Goal: Obtain resource: Download file/media

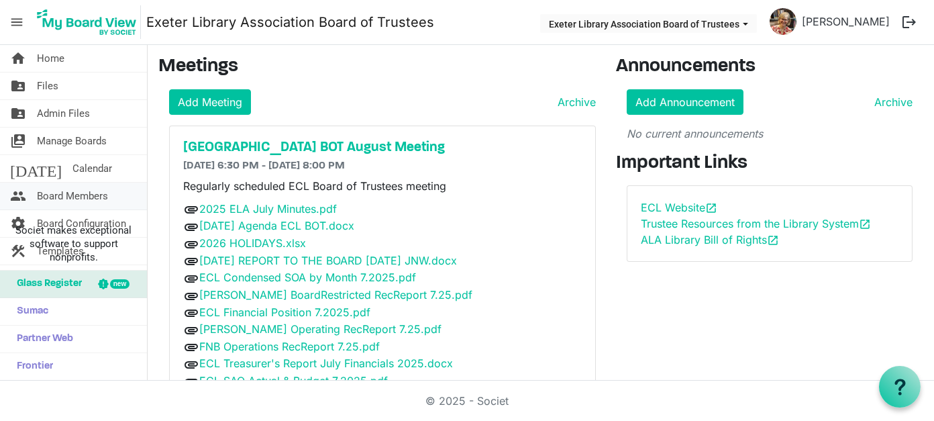
scroll to position [56, 0]
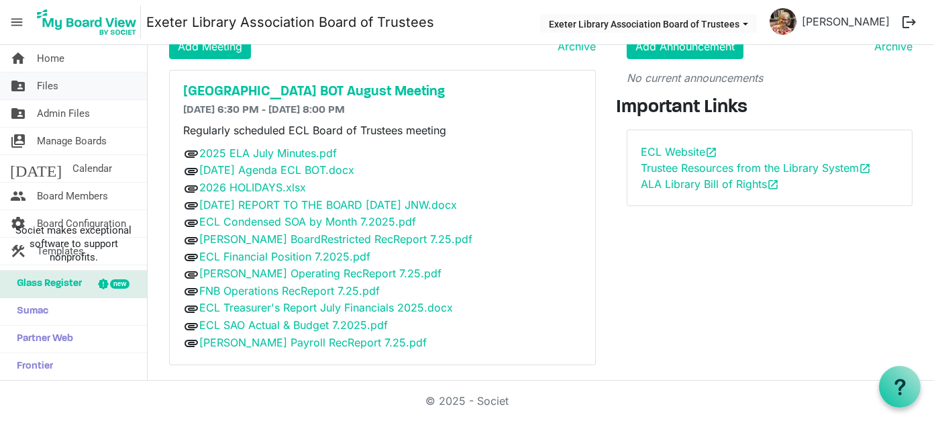
click at [58, 88] on link "folder_shared Files" at bounding box center [73, 85] width 147 height 27
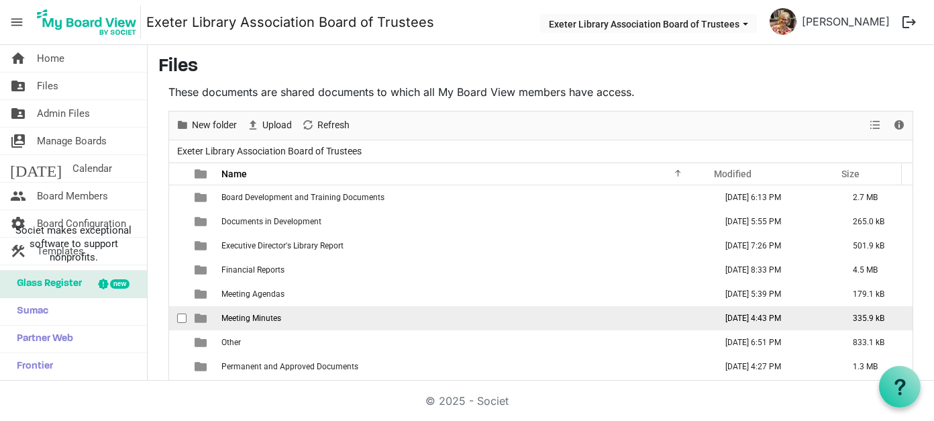
click at [245, 313] on span "Meeting Minutes" at bounding box center [251, 317] width 60 height 9
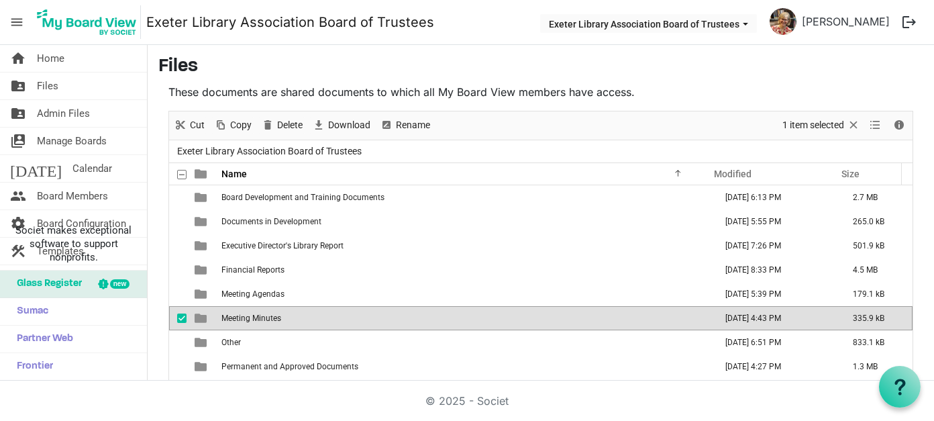
click at [245, 313] on span "Meeting Minutes" at bounding box center [251, 317] width 60 height 9
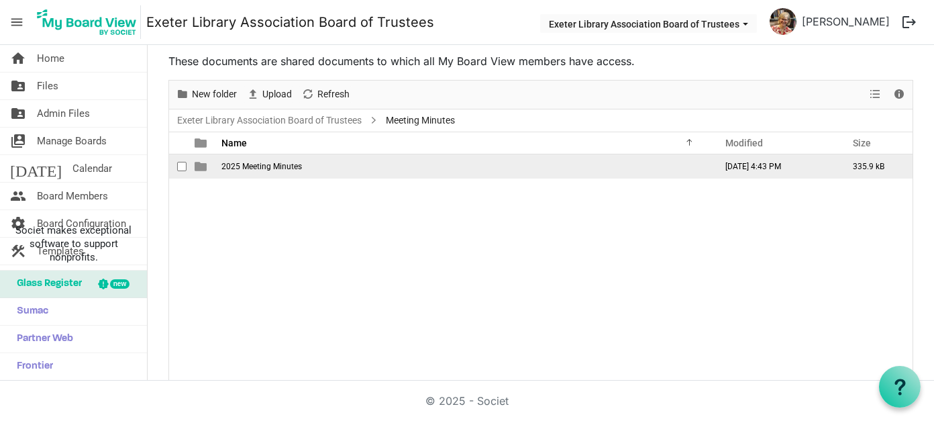
click at [286, 165] on span "2025 Meeting Minutes" at bounding box center [261, 166] width 81 height 9
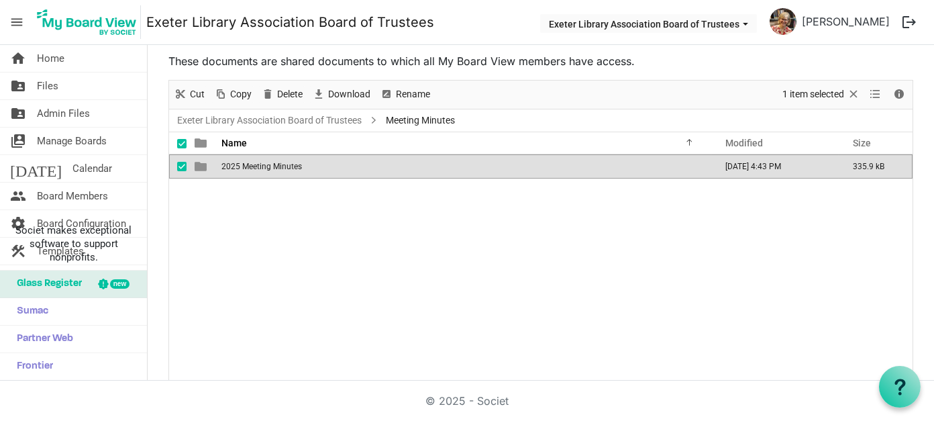
click at [286, 165] on span "2025 Meeting Minutes" at bounding box center [261, 166] width 81 height 9
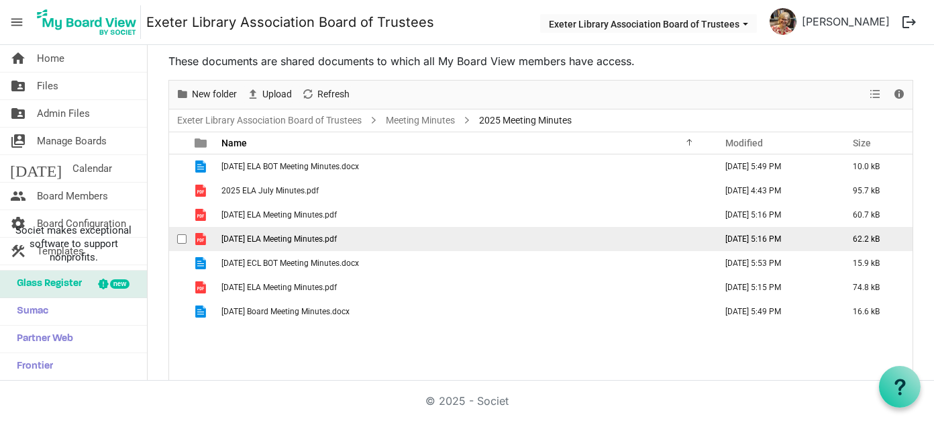
click at [294, 236] on span "2025 January ELA Meeting Minutes.pdf" at bounding box center [278, 238] width 115 height 9
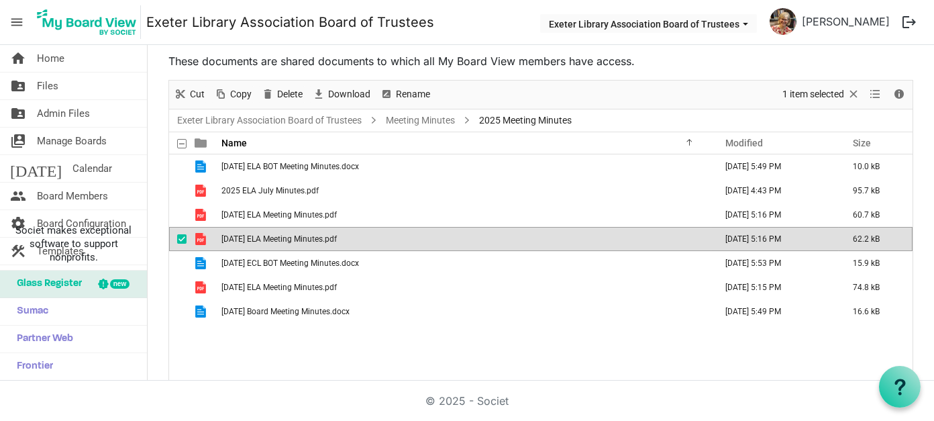
click at [294, 236] on span "2025 January ELA Meeting Minutes.pdf" at bounding box center [278, 238] width 115 height 9
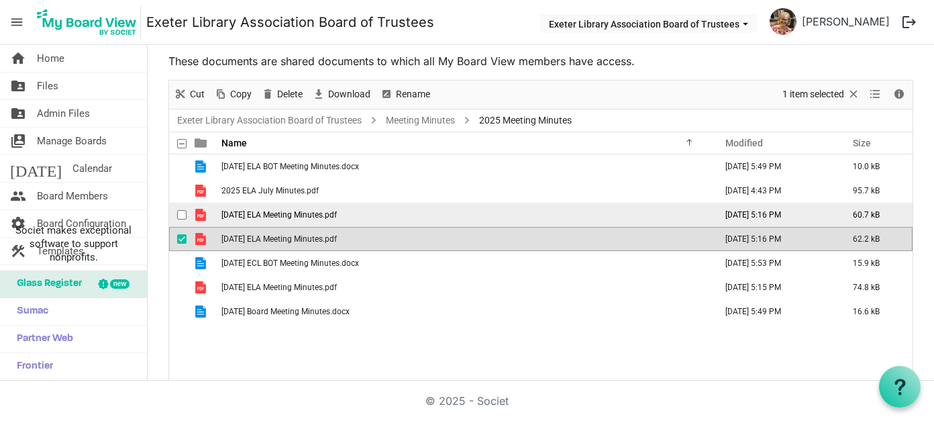
click at [270, 210] on span "2025 February ELA Meeting Minutes.pdf" at bounding box center [278, 214] width 115 height 9
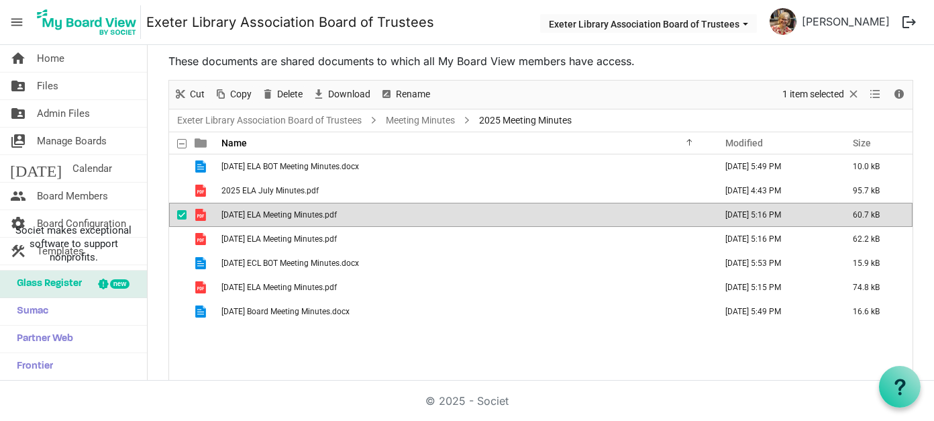
click at [270, 210] on span "2025 February ELA Meeting Minutes.pdf" at bounding box center [278, 214] width 115 height 9
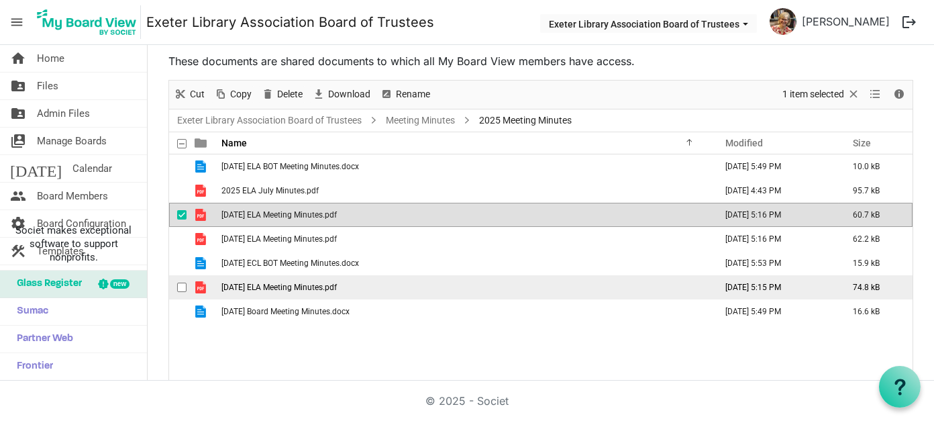
click at [267, 283] on span "2025 March ELA Meeting Minutes.pdf" at bounding box center [278, 287] width 115 height 9
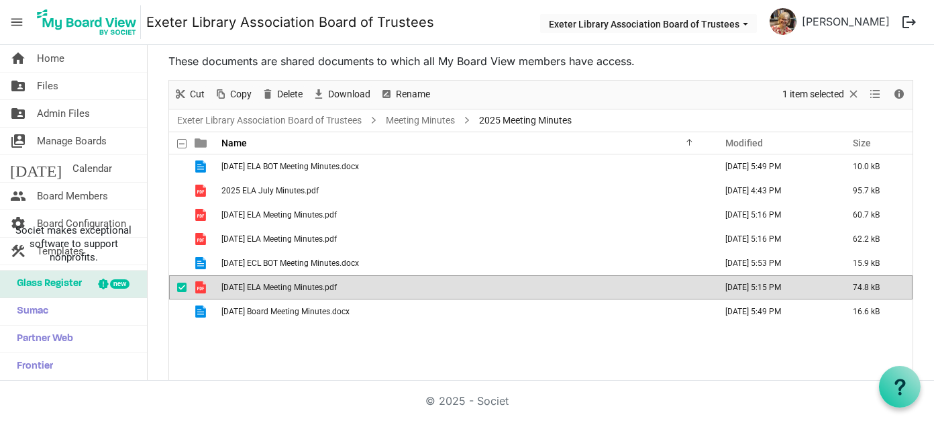
click at [267, 283] on span "2025 March ELA Meeting Minutes.pdf" at bounding box center [278, 287] width 115 height 9
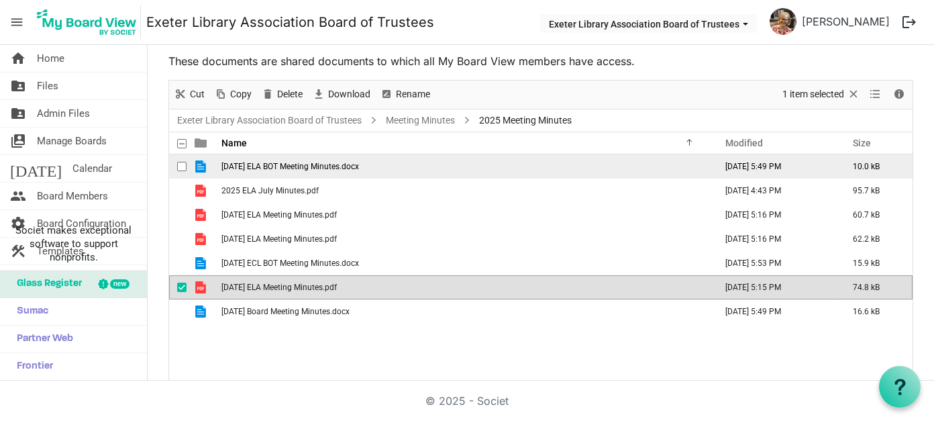
click at [284, 162] on span "2025 April ELA BOT Meeting Minutes.docx" at bounding box center [290, 166] width 138 height 9
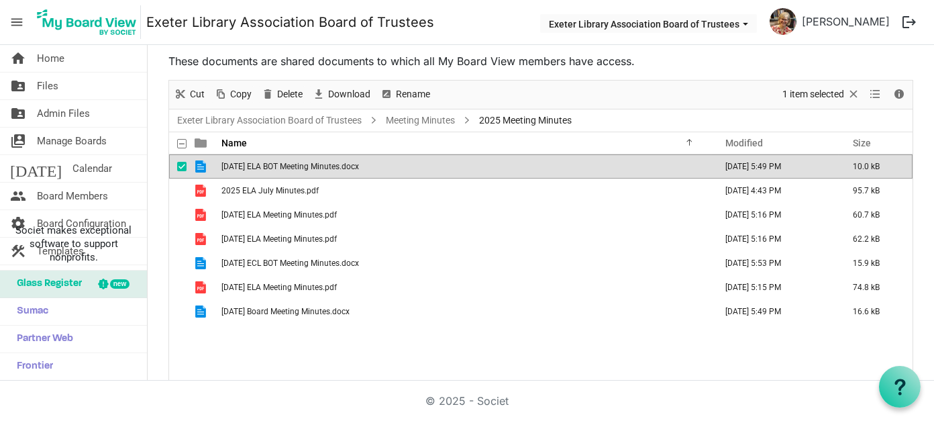
click at [284, 162] on span "2025 April ELA BOT Meeting Minutes.docx" at bounding box center [290, 166] width 138 height 9
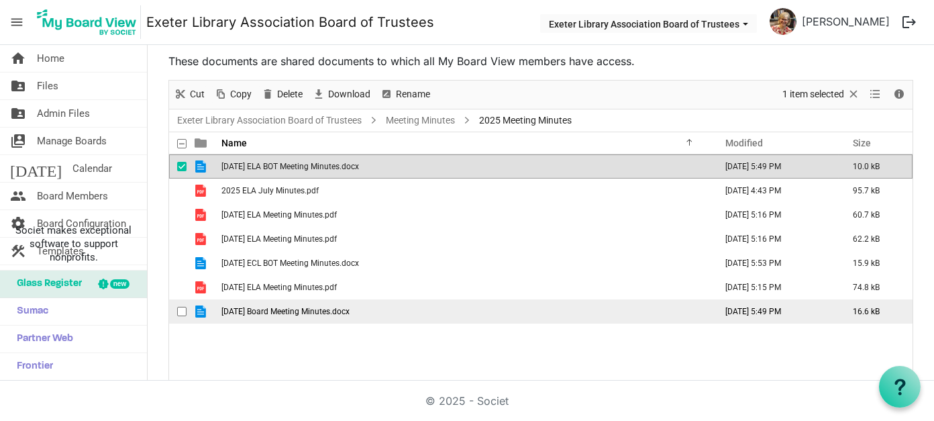
click at [277, 311] on span "2025 May 12 Board Meeting Minutes.docx" at bounding box center [285, 311] width 128 height 9
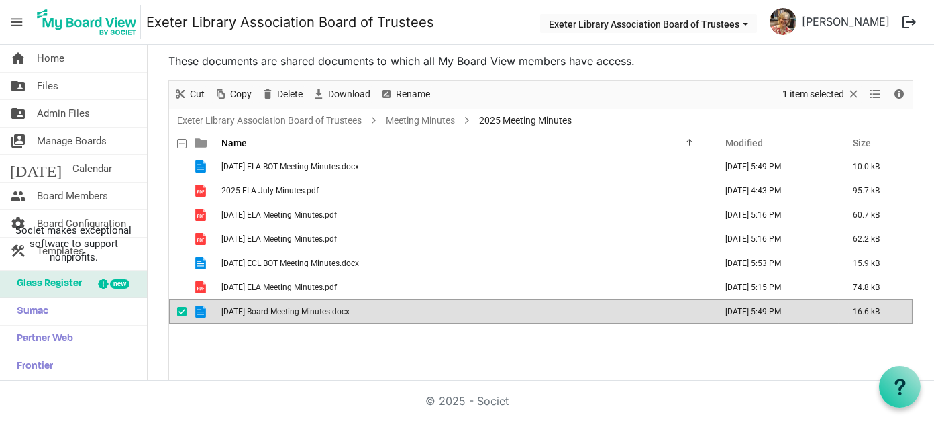
click at [318, 311] on span "2025 May 12 Board Meeting Minutes.docx" at bounding box center [285, 311] width 128 height 9
click at [60, 89] on link "folder_shared Files" at bounding box center [73, 85] width 147 height 27
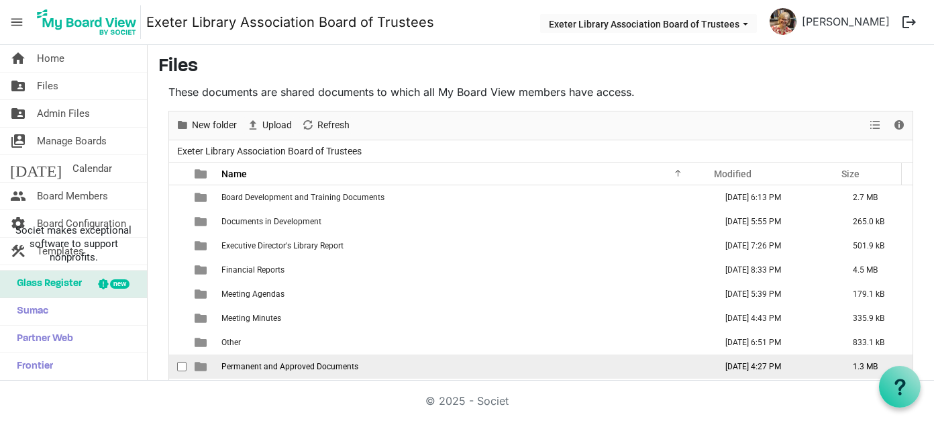
click at [321, 366] on span "Permanent and Approved Documents" at bounding box center [289, 366] width 137 height 9
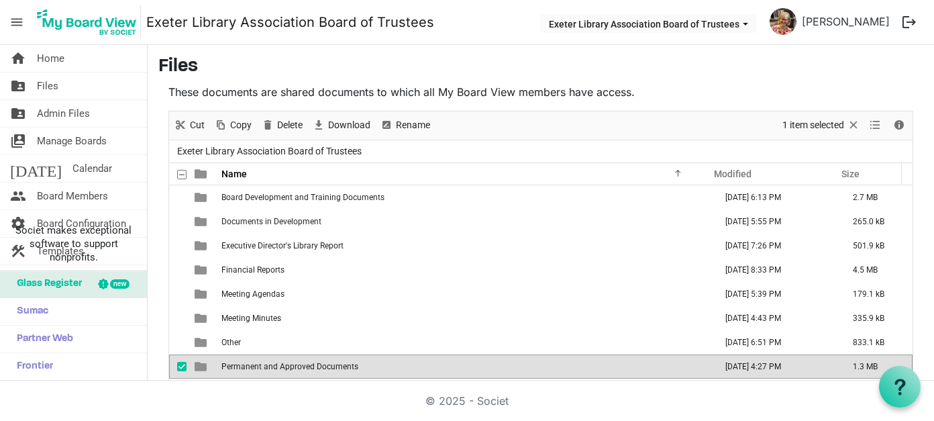
click at [321, 366] on span "Permanent and Approved Documents" at bounding box center [289, 366] width 137 height 9
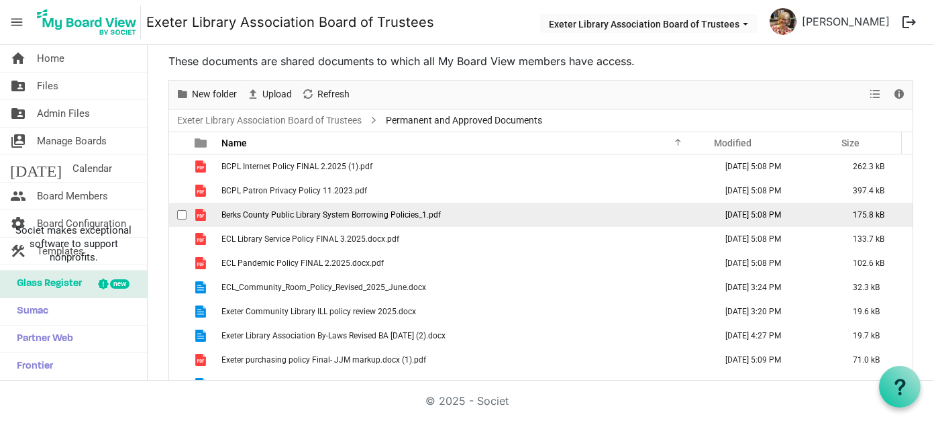
scroll to position [38, 0]
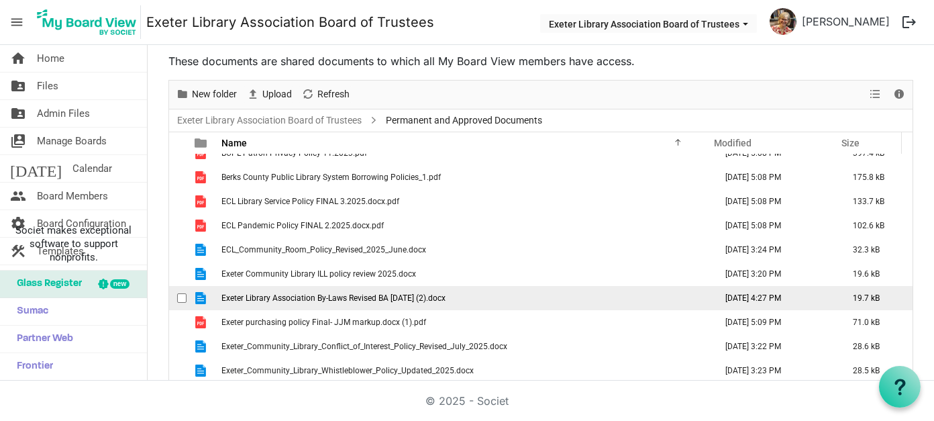
click at [336, 299] on span "Exeter Library Association By-Laws Revised BA [DATE] (2).docx" at bounding box center [333, 297] width 224 height 9
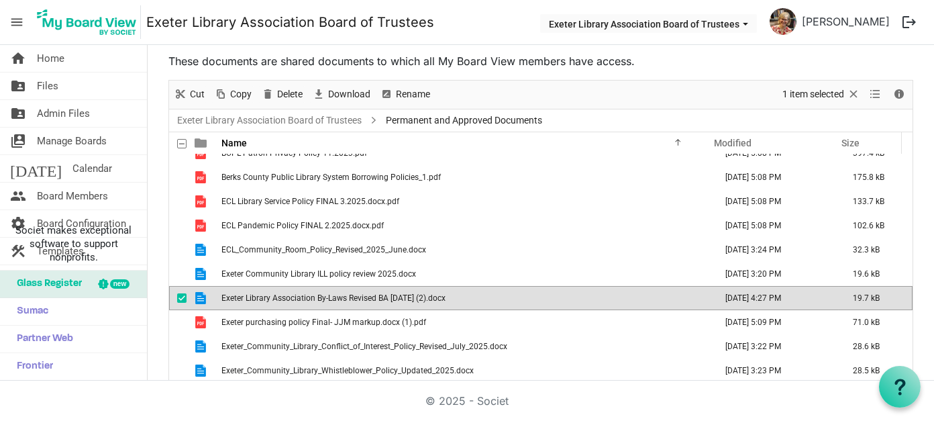
click at [336, 299] on span "Exeter Library Association By-Laws Revised BA [DATE] (2).docx" at bounding box center [333, 297] width 224 height 9
click at [68, 62] on link "home Home" at bounding box center [73, 58] width 147 height 27
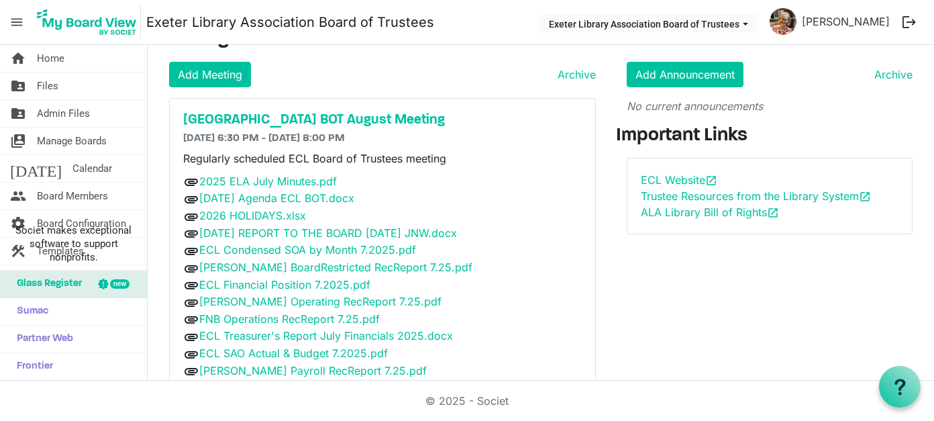
scroll to position [5, 0]
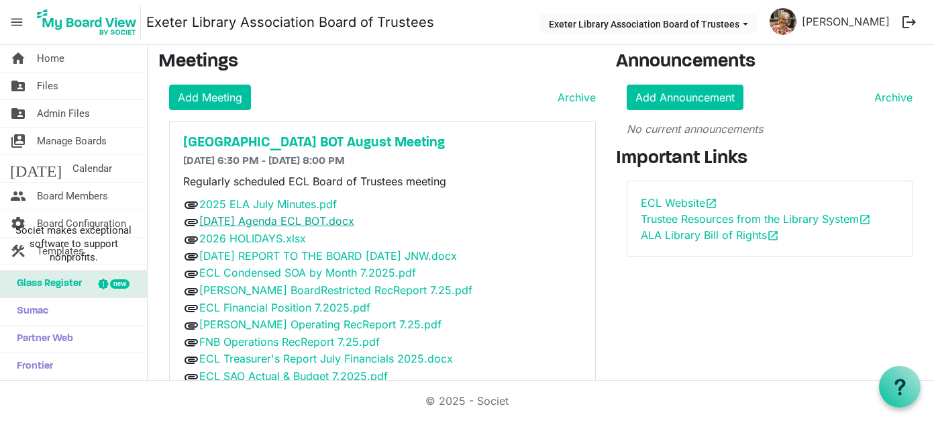
click at [283, 219] on link "August 11 2025 Agenda ECL BOT.docx" at bounding box center [276, 220] width 155 height 13
